Goal: Transaction & Acquisition: Subscribe to service/newsletter

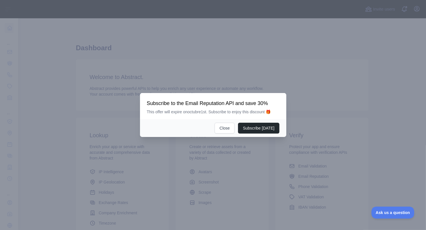
click at [185, 113] on p "This offer will expire on octubre 1st. Subscribe to enjoy this discount 🎁" at bounding box center [213, 112] width 133 height 6
click at [245, 117] on div "Subscribe to the Email Reputation API and save 30% This offer will expire on oc…" at bounding box center [213, 106] width 146 height 26
click at [232, 129] on button "Close" at bounding box center [225, 128] width 20 height 11
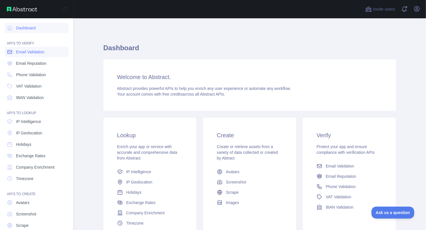
click at [24, 53] on span "Email Validation" at bounding box center [30, 52] width 28 height 6
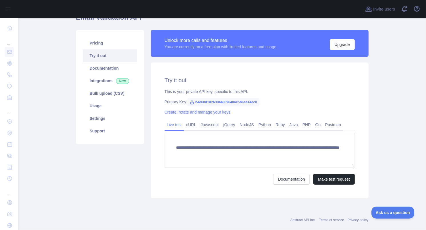
scroll to position [57, 0]
click at [204, 128] on link "Javascript" at bounding box center [210, 124] width 23 height 9
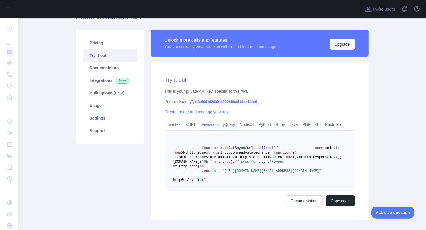
click at [221, 128] on link "jQuery" at bounding box center [229, 124] width 16 height 9
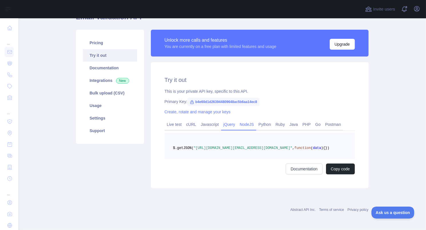
click at [249, 125] on link "NodeJS" at bounding box center [246, 124] width 19 height 9
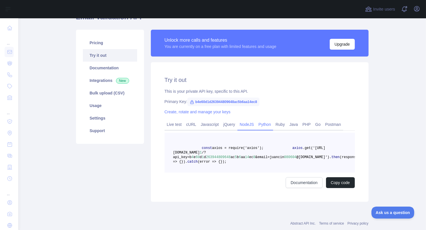
click at [260, 125] on link "Python" at bounding box center [264, 124] width 17 height 9
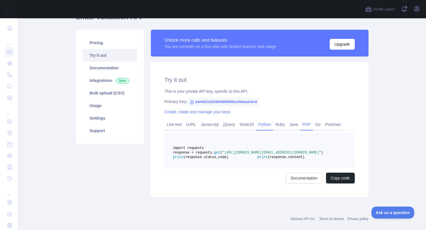
click at [300, 126] on link "PHP" at bounding box center [306, 124] width 13 height 9
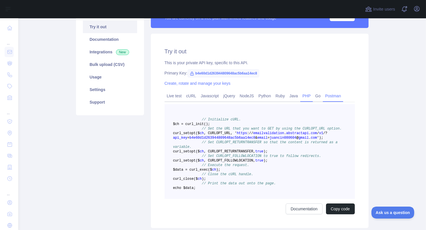
click at [331, 94] on link "Postman" at bounding box center [333, 95] width 20 height 9
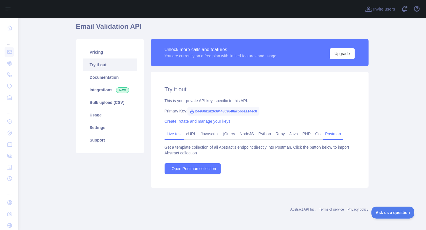
click at [169, 132] on link "Live test" at bounding box center [174, 133] width 19 height 9
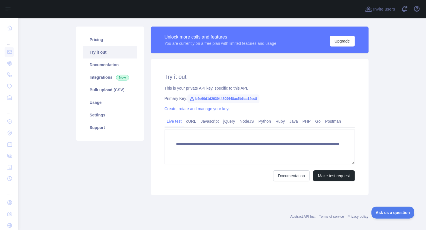
scroll to position [67, 0]
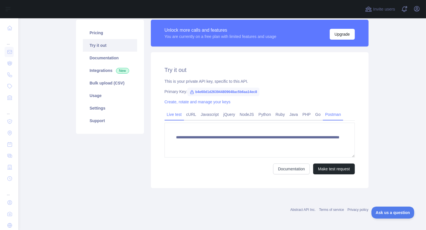
click at [323, 113] on link "Postman" at bounding box center [333, 114] width 20 height 9
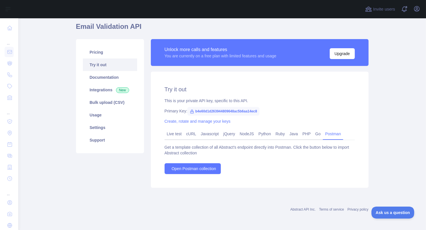
scroll to position [48, 0]
click at [168, 131] on link "Live test" at bounding box center [174, 133] width 19 height 9
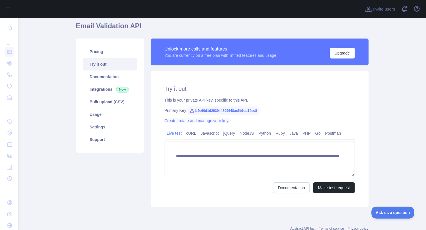
scroll to position [39, 0]
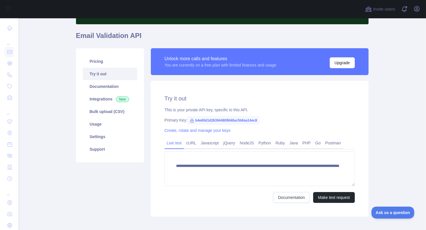
click at [201, 66] on div "You are currently on a free plan with limited features and usage" at bounding box center [221, 65] width 112 height 6
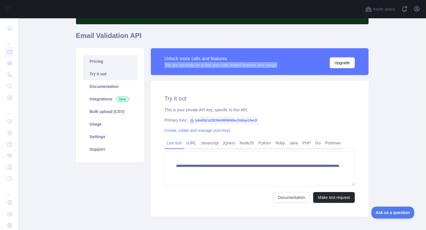
click at [105, 64] on link "Pricing" at bounding box center [110, 61] width 54 height 13
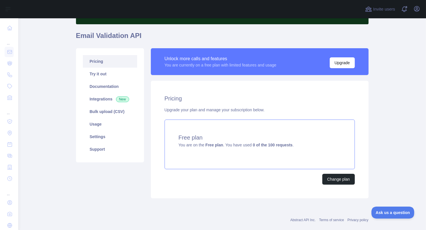
click at [217, 144] on strong "Free plan" at bounding box center [214, 145] width 18 height 5
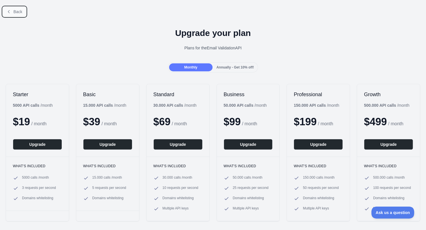
click at [14, 8] on button "Back" at bounding box center [14, 12] width 23 height 10
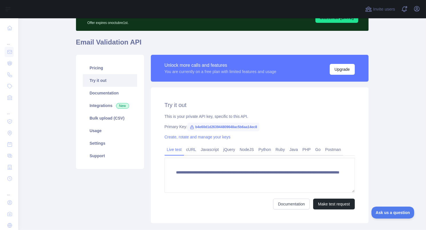
scroll to position [42, 0]
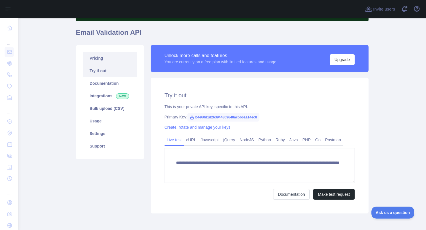
click at [103, 58] on link "Pricing" at bounding box center [110, 58] width 54 height 13
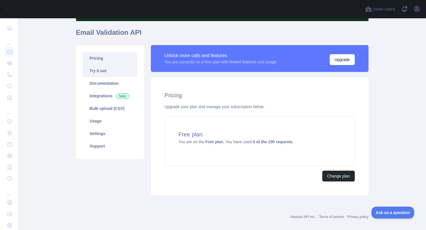
click at [107, 70] on link "Try it out" at bounding box center [110, 71] width 54 height 13
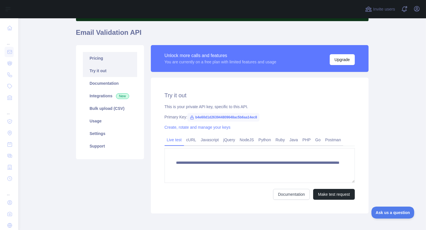
click at [103, 62] on link "Pricing" at bounding box center [110, 58] width 54 height 13
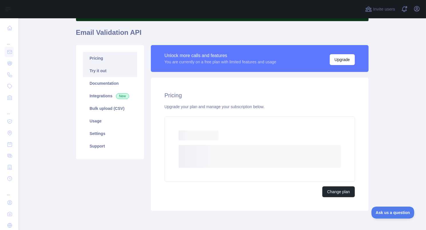
click at [104, 69] on link "Try it out" at bounding box center [110, 71] width 54 height 13
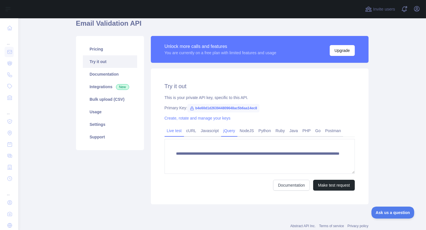
scroll to position [67, 0]
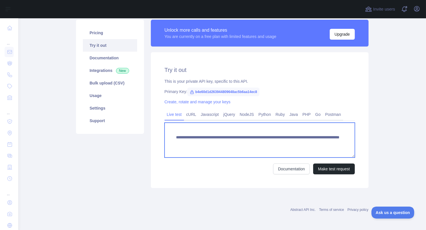
click at [209, 137] on textarea "**********" at bounding box center [260, 140] width 190 height 35
click at [219, 141] on textarea "**********" at bounding box center [260, 140] width 190 height 35
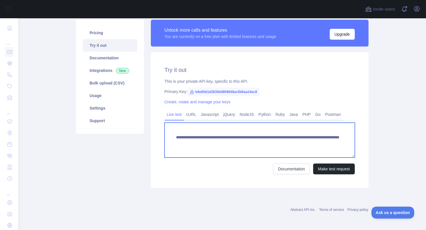
click at [219, 141] on textarea "**********" at bounding box center [260, 140] width 190 height 35
click at [255, 135] on textarea "**********" at bounding box center [260, 140] width 190 height 35
click at [249, 141] on textarea "**********" at bounding box center [260, 140] width 190 height 35
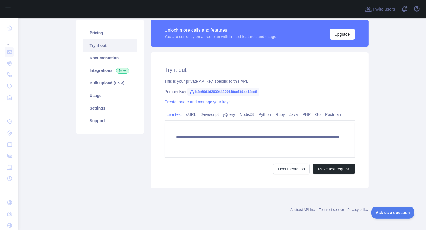
click at [402, 76] on main "**********" at bounding box center [222, 124] width 408 height 212
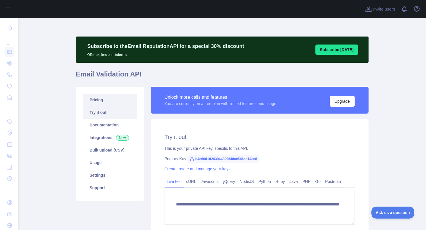
click at [105, 99] on link "Pricing" at bounding box center [110, 100] width 54 height 13
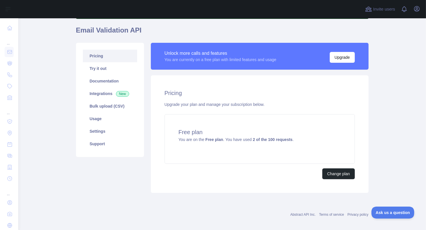
scroll to position [49, 0]
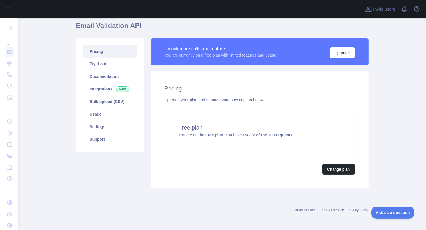
scroll to position [49, 0]
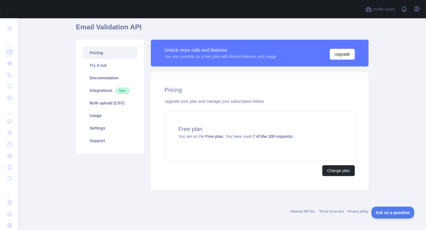
scroll to position [49, 0]
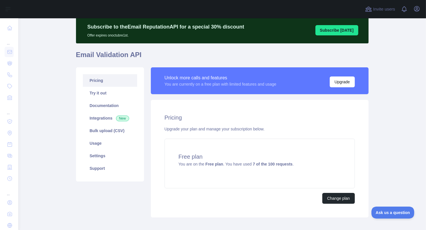
scroll to position [49, 0]
